Goal: Transaction & Acquisition: Book appointment/travel/reservation

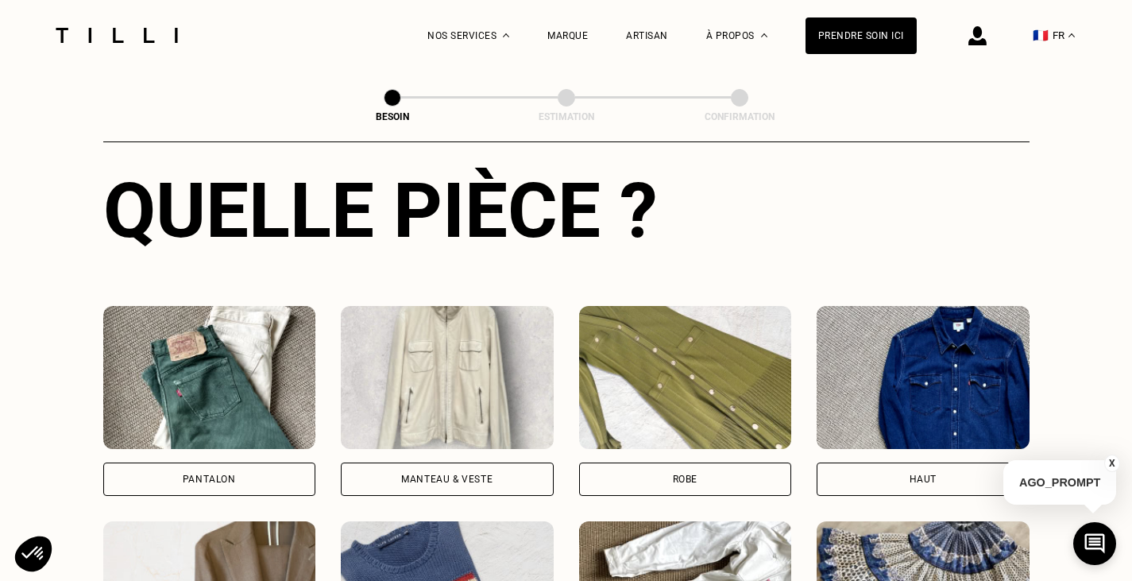
click at [240, 469] on div "Pantalon" at bounding box center [209, 478] width 213 height 33
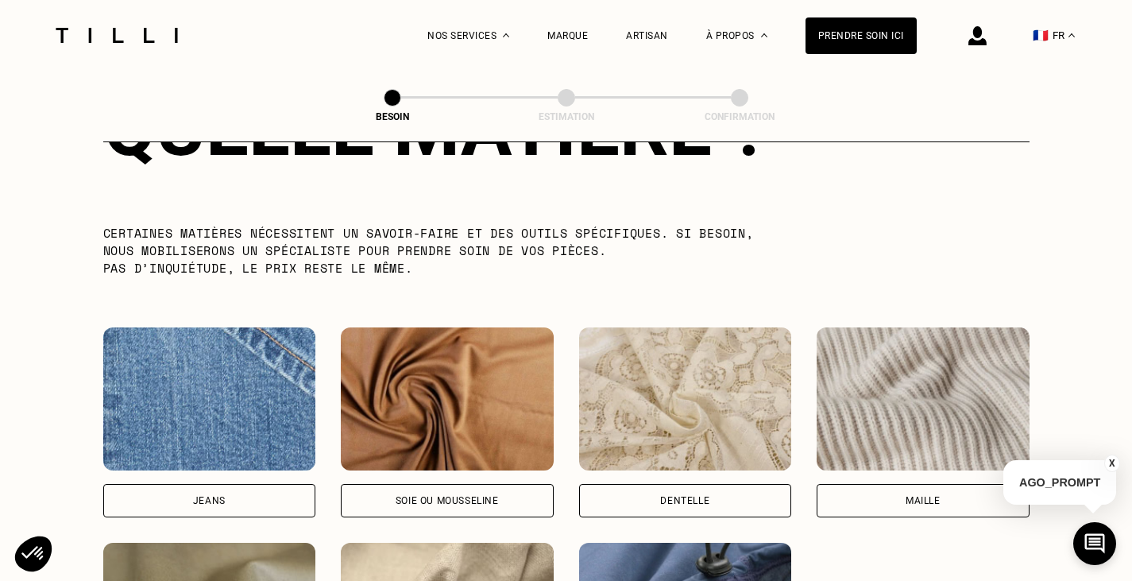
click at [249, 414] on img at bounding box center [209, 398] width 213 height 143
select select "FR"
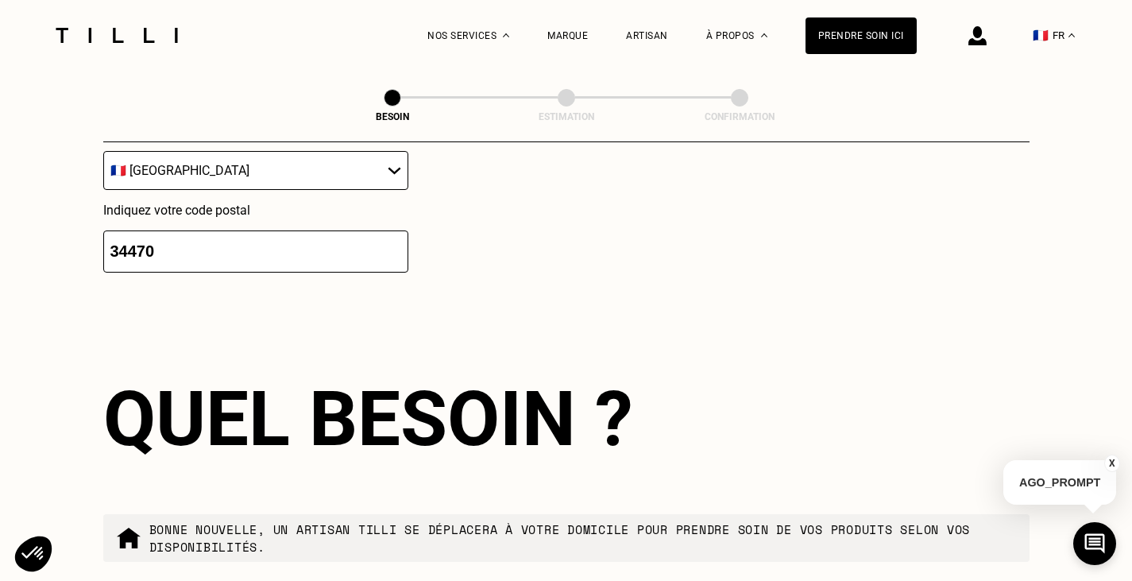
scroll to position [2613, 0]
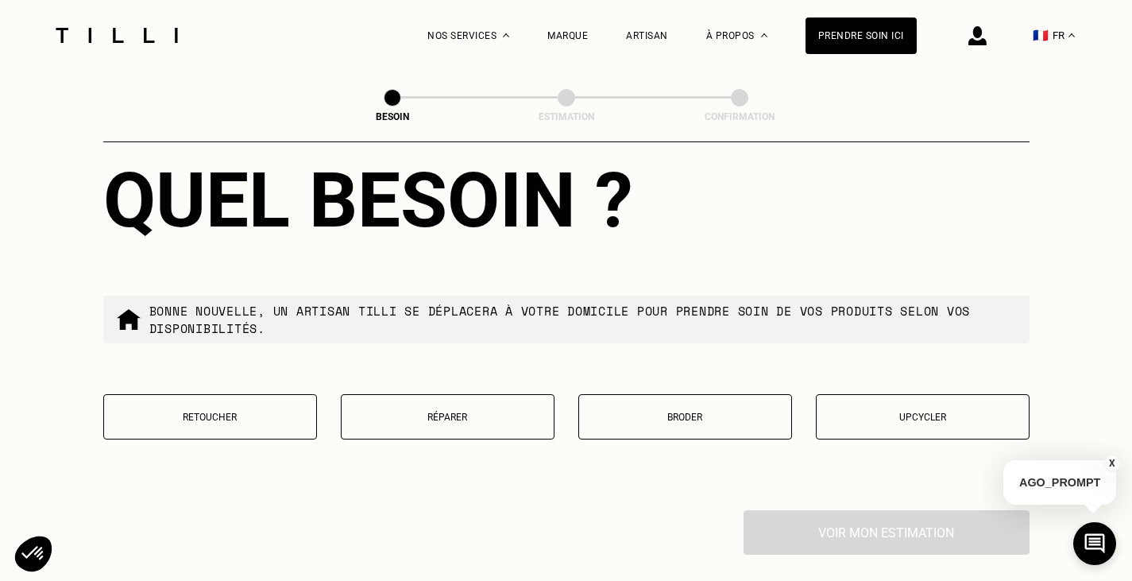
click at [268, 411] on p "Retoucher" at bounding box center [210, 416] width 196 height 11
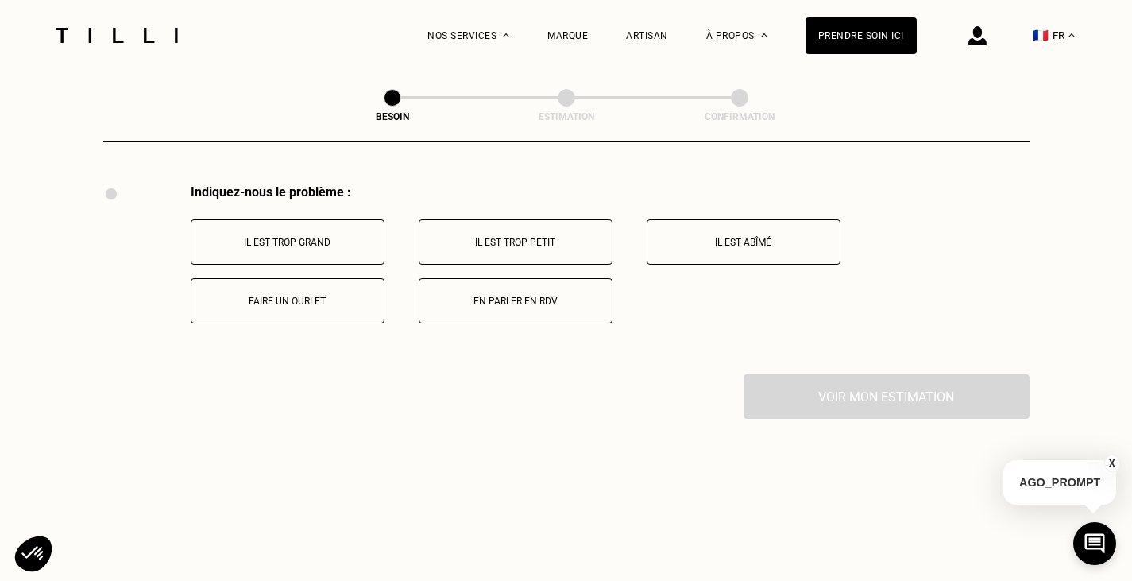
scroll to position [2940, 0]
click at [322, 237] on p "Il est trop grand" at bounding box center [287, 241] width 176 height 11
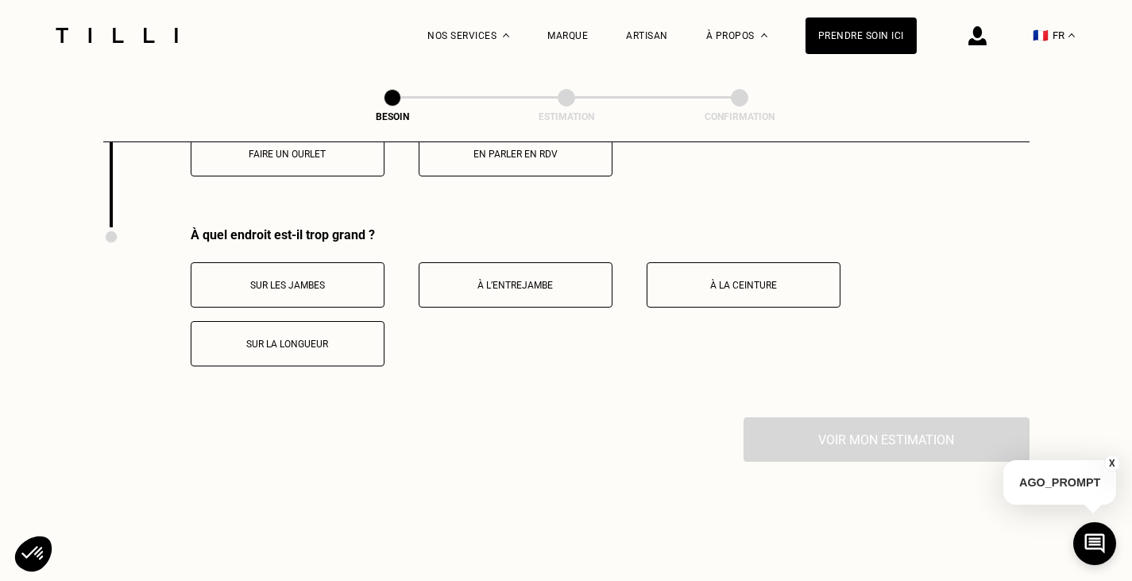
scroll to position [2971, 0]
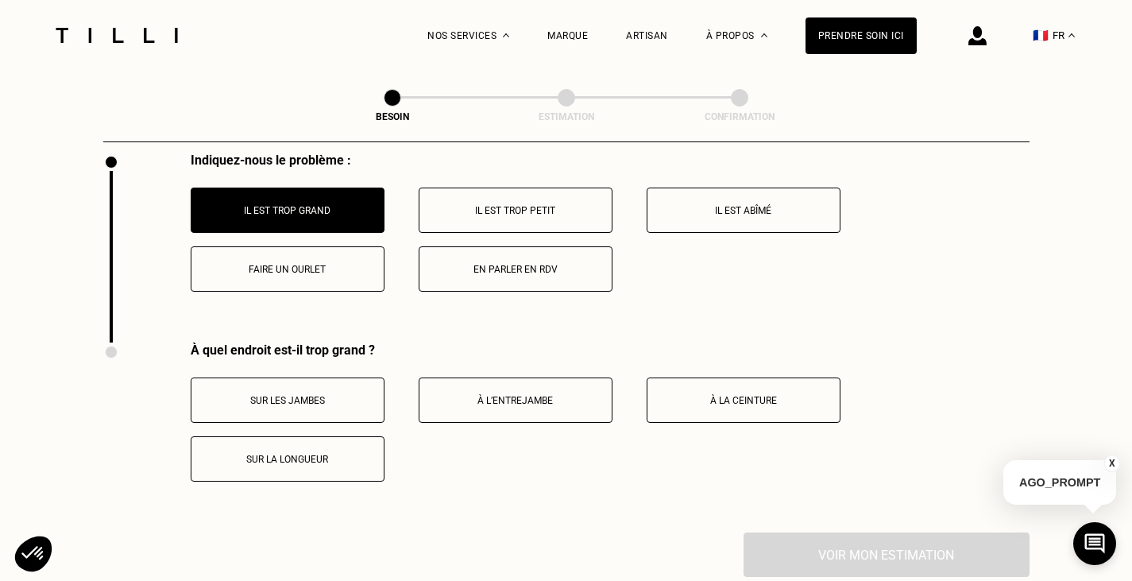
click at [330, 454] on p "Sur la longueur" at bounding box center [287, 459] width 176 height 11
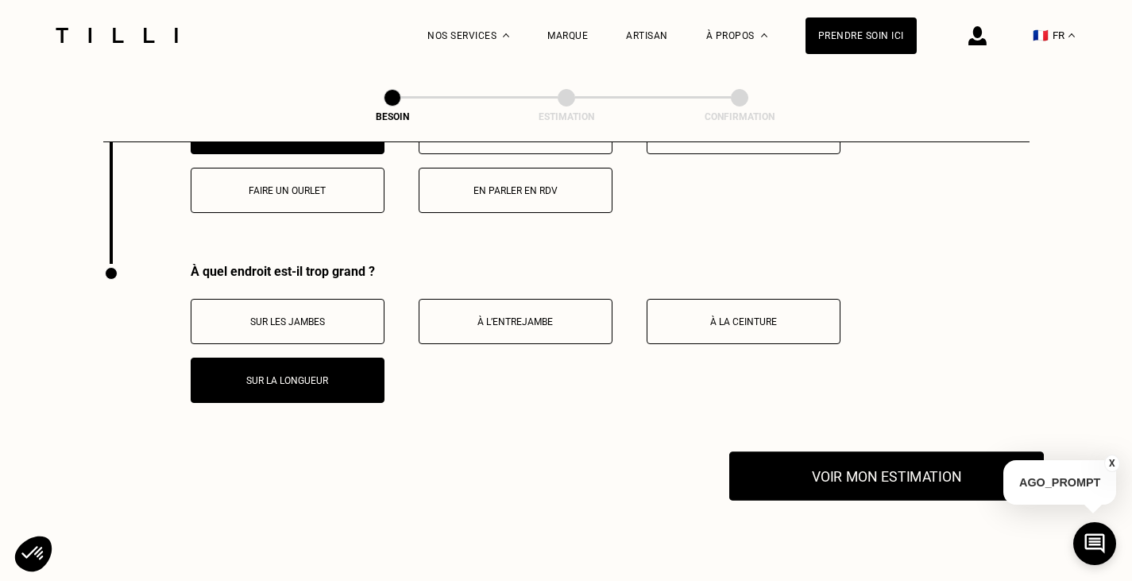
scroll to position [3050, 0]
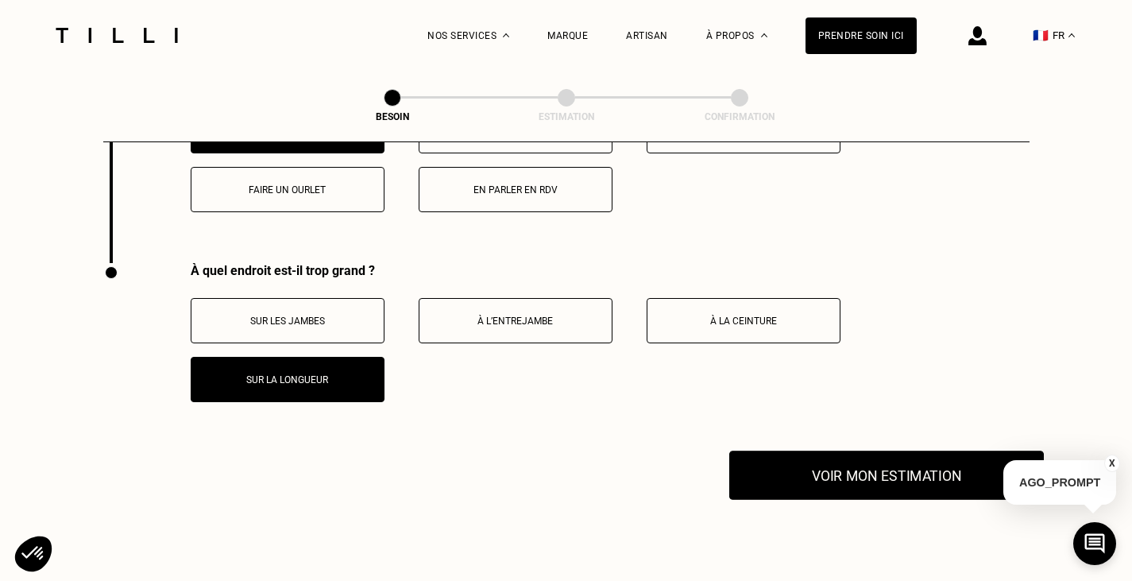
click at [855, 471] on button "Voir mon estimation" at bounding box center [886, 474] width 315 height 49
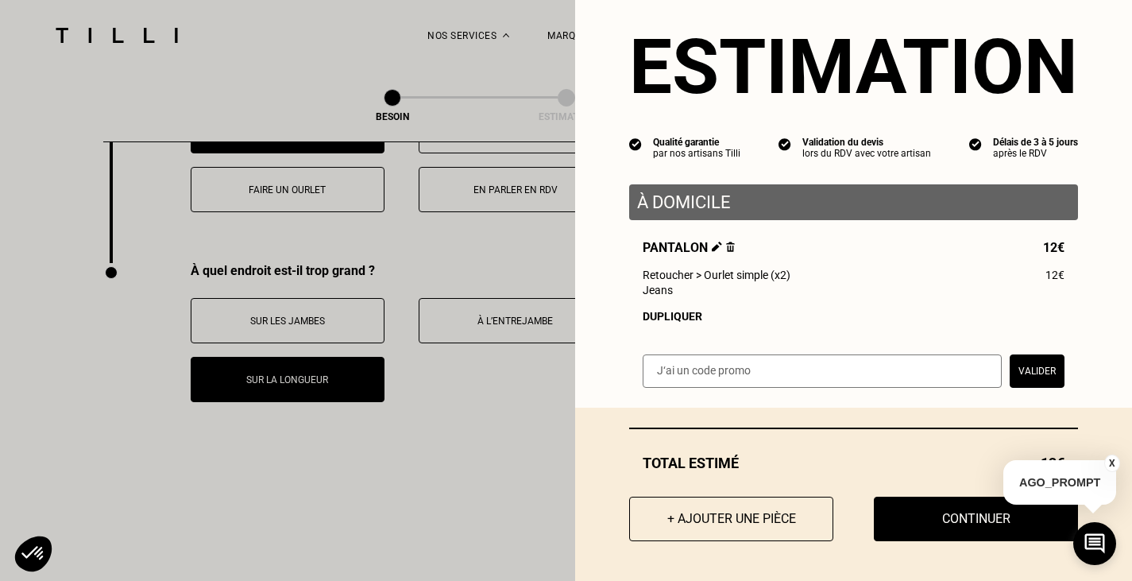
scroll to position [34, 0]
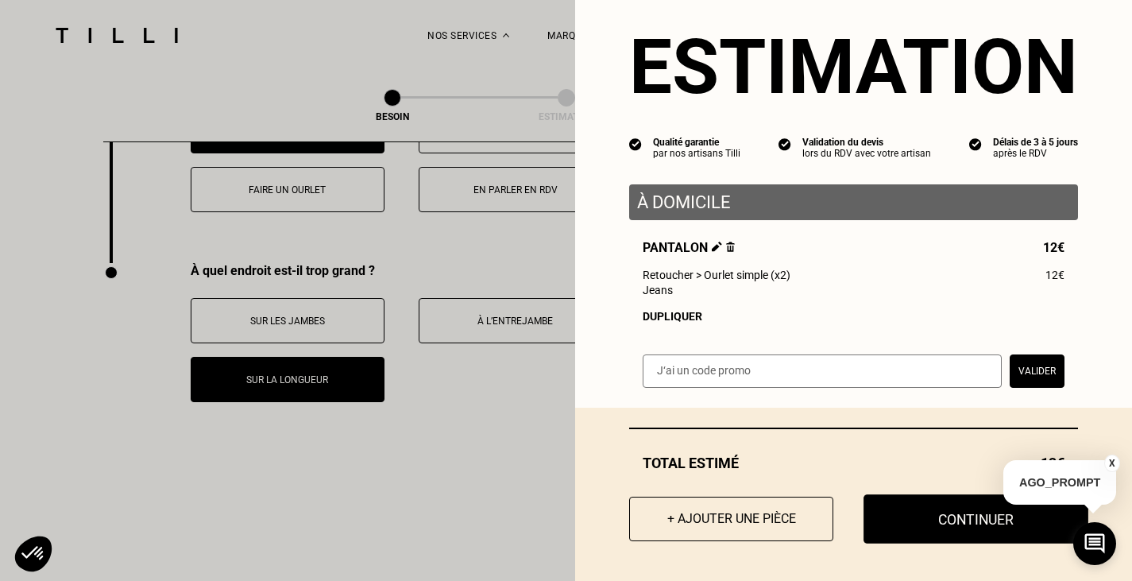
click at [933, 511] on button "Continuer" at bounding box center [975, 518] width 225 height 49
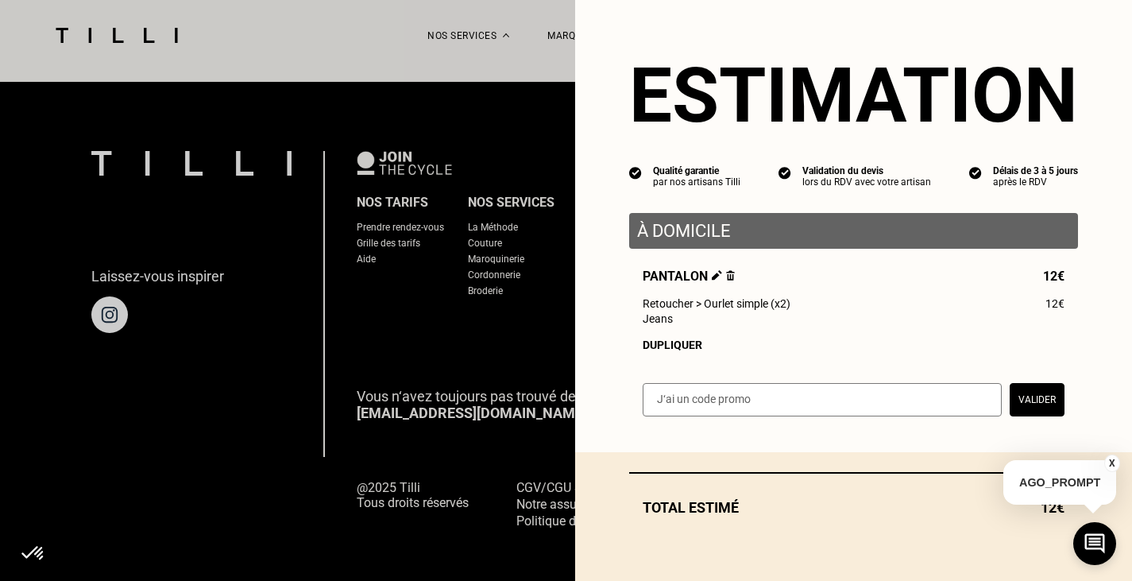
select select "FR"
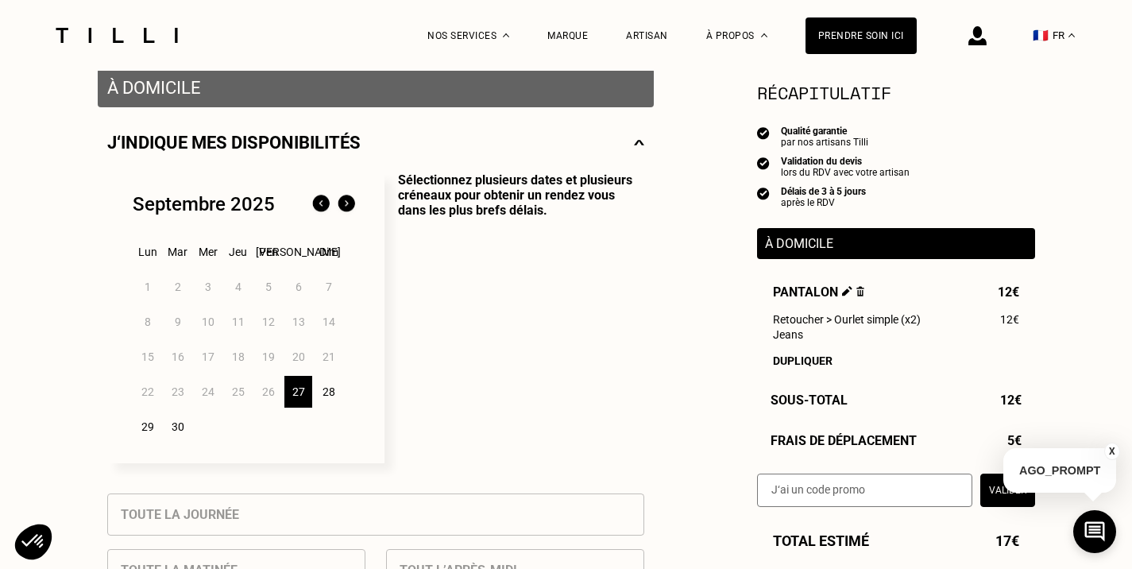
scroll to position [318, 0]
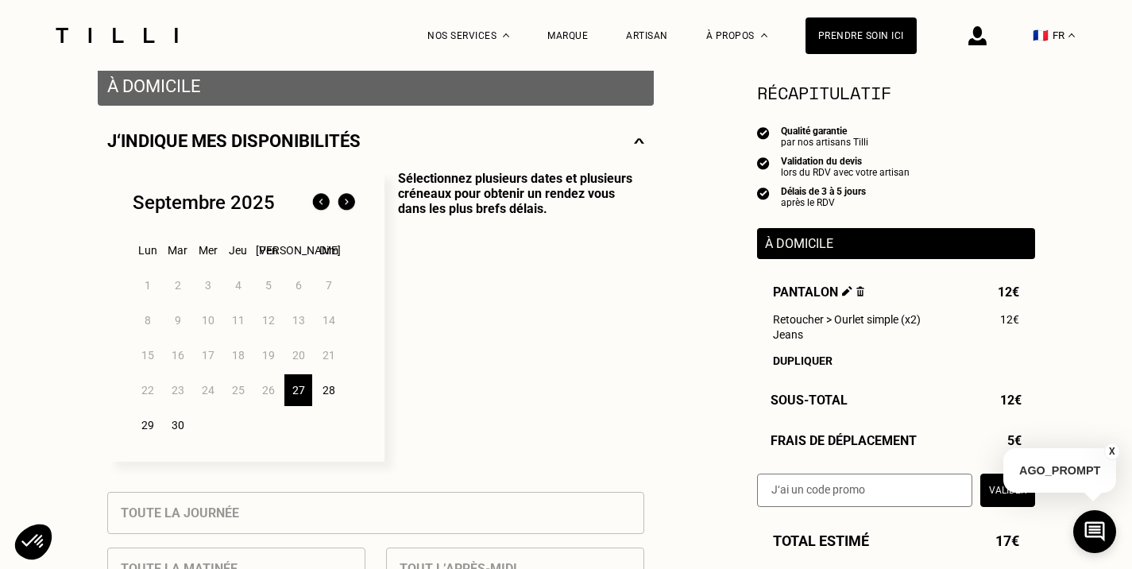
click at [149, 424] on div "29" at bounding box center [147, 425] width 28 height 32
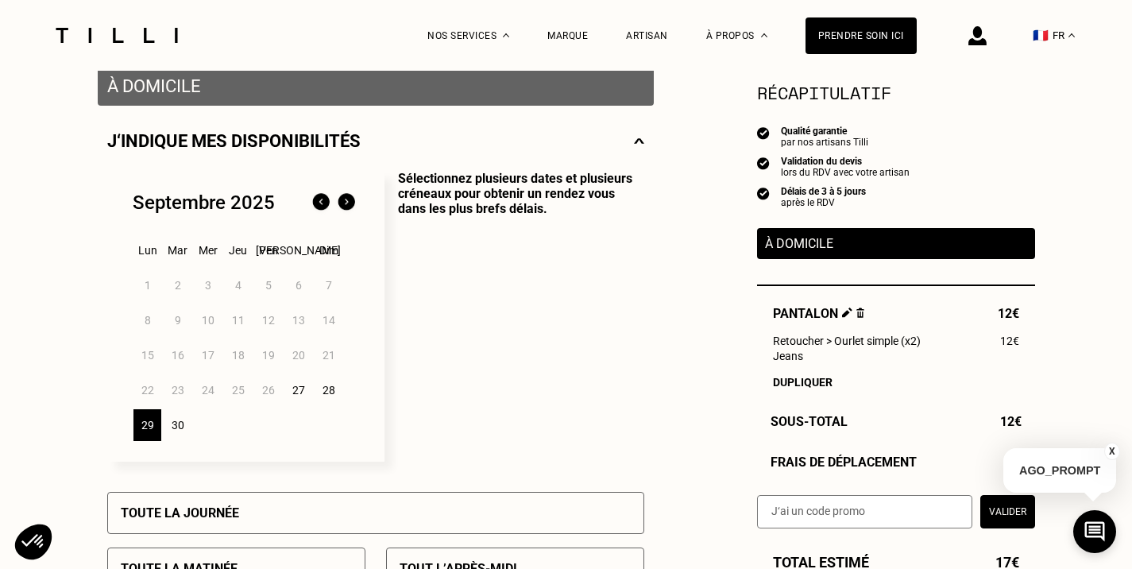
scroll to position [238, 0]
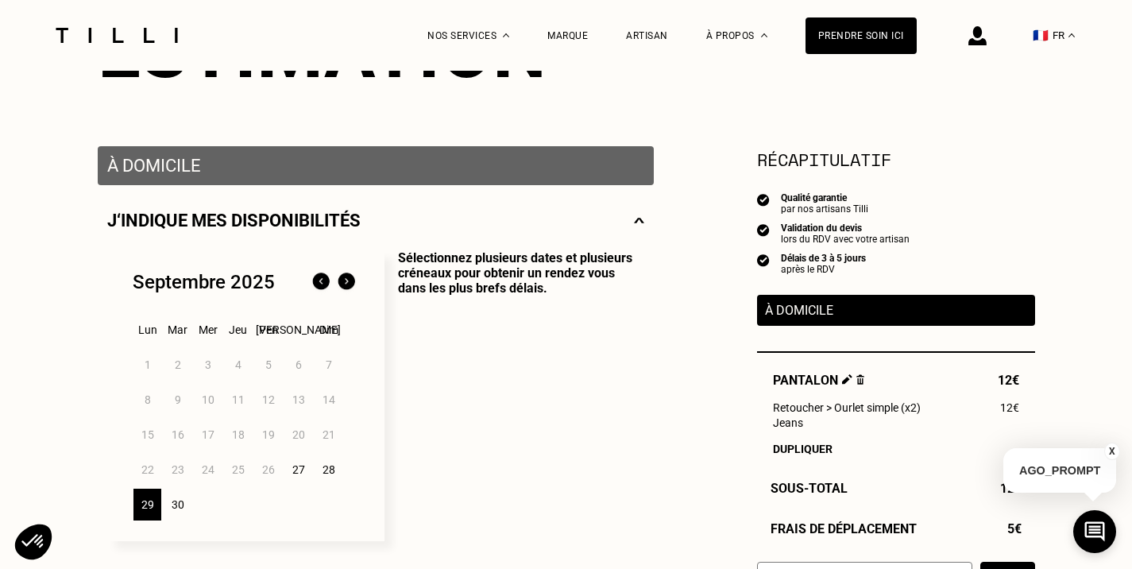
click at [1112, 449] on button "X" at bounding box center [1112, 450] width 16 height 17
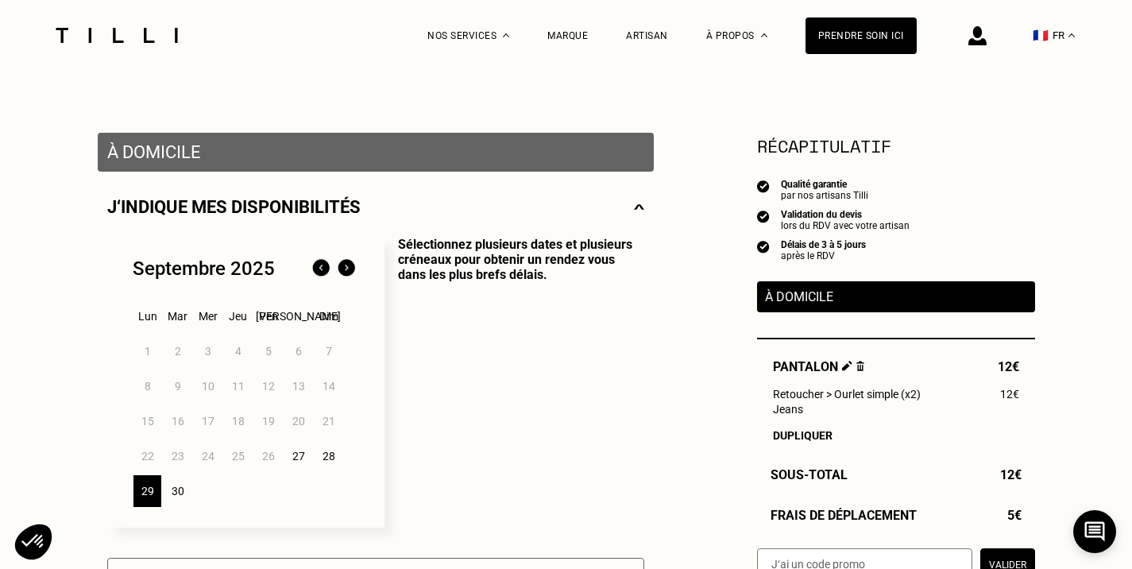
scroll to position [318, 0]
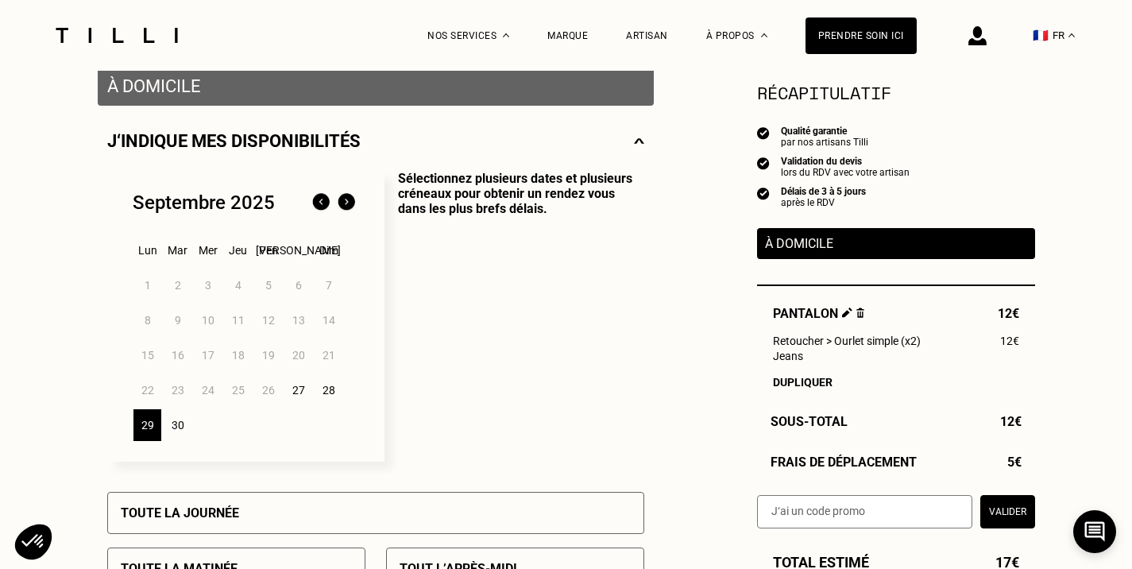
click at [523, 355] on p "Sélectionnez plusieurs dates et plusieurs créneaux pour obtenir un rendez vous …" at bounding box center [514, 316] width 260 height 291
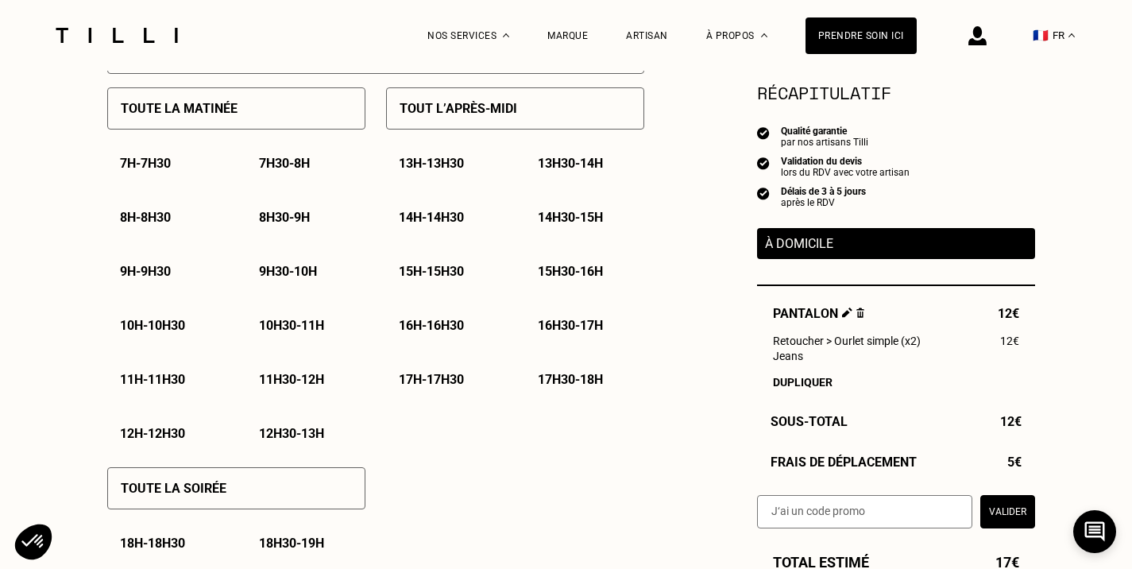
scroll to position [794, 0]
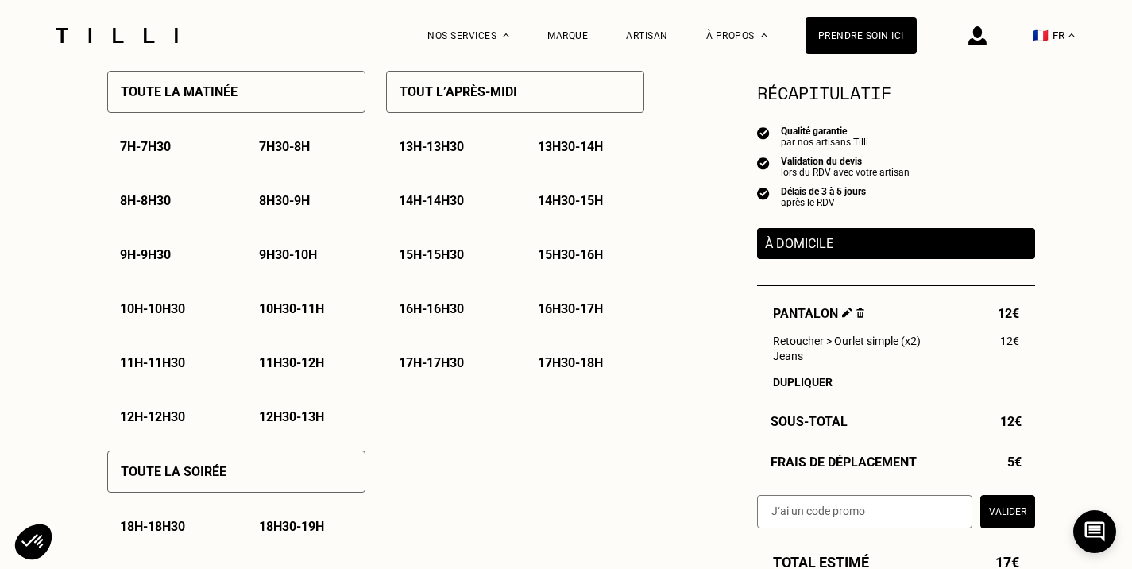
click at [154, 308] on p "10h - 10h30" at bounding box center [152, 308] width 65 height 15
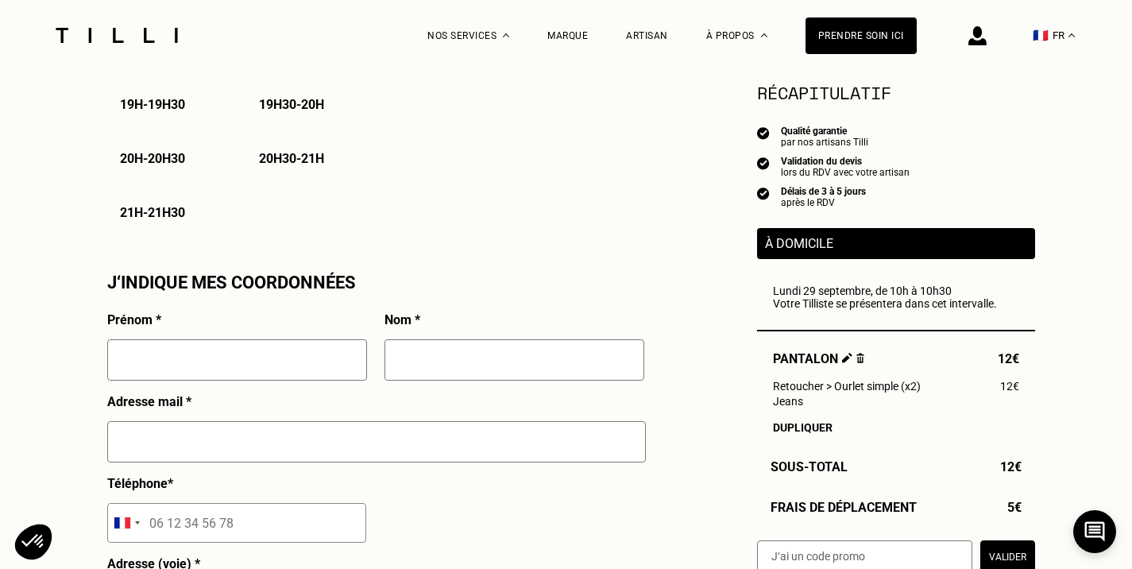
scroll to position [1271, 0]
click at [295, 341] on div "Prénom *" at bounding box center [237, 352] width 260 height 82
click at [270, 357] on input "text" at bounding box center [237, 358] width 260 height 41
type input "[PERSON_NAME]"
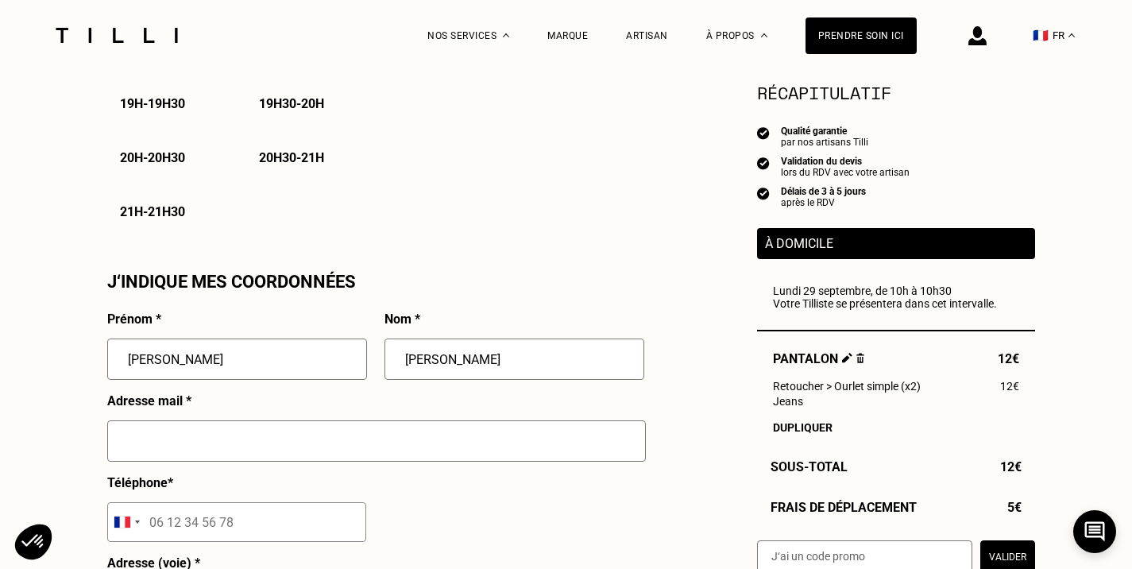
type input "[EMAIL_ADDRESS][PERSON_NAME][DOMAIN_NAME]"
type input "07 67 79 79 58"
type input "[STREET_ADDRESS]"
type input "Pérols"
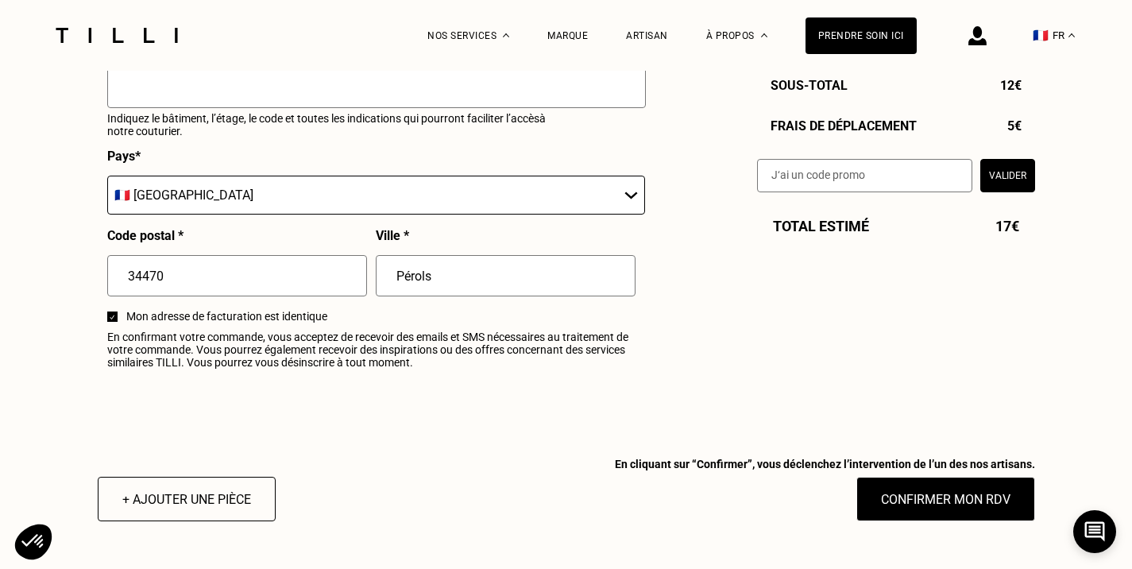
scroll to position [1986, 0]
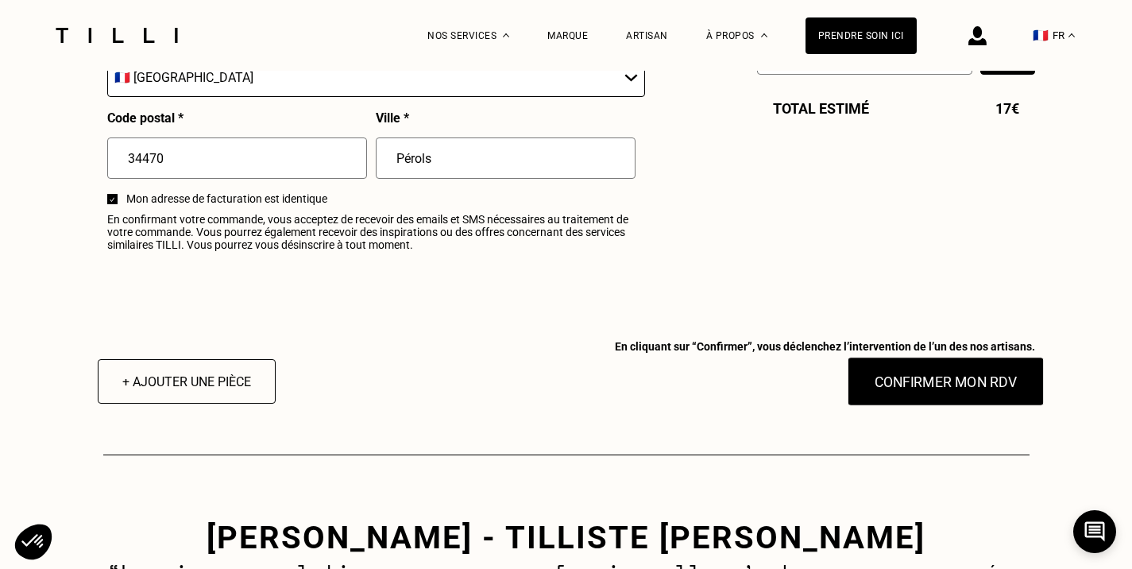
click at [894, 380] on button "Confirmer mon RDV" at bounding box center [945, 381] width 197 height 49
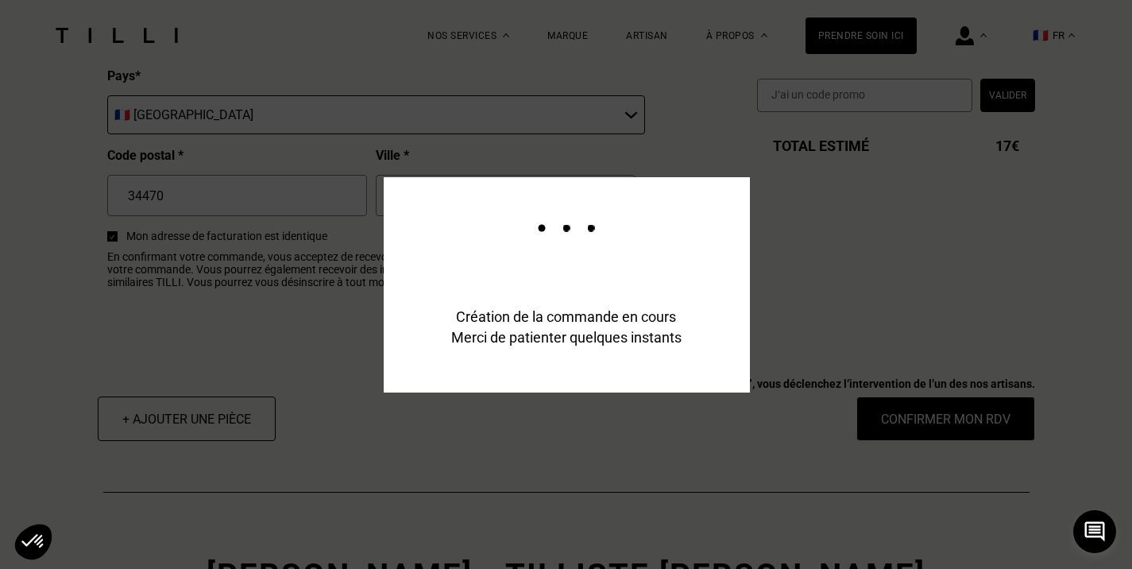
scroll to position [2025, 0]
